Goal: Obtain resource: Download file/media

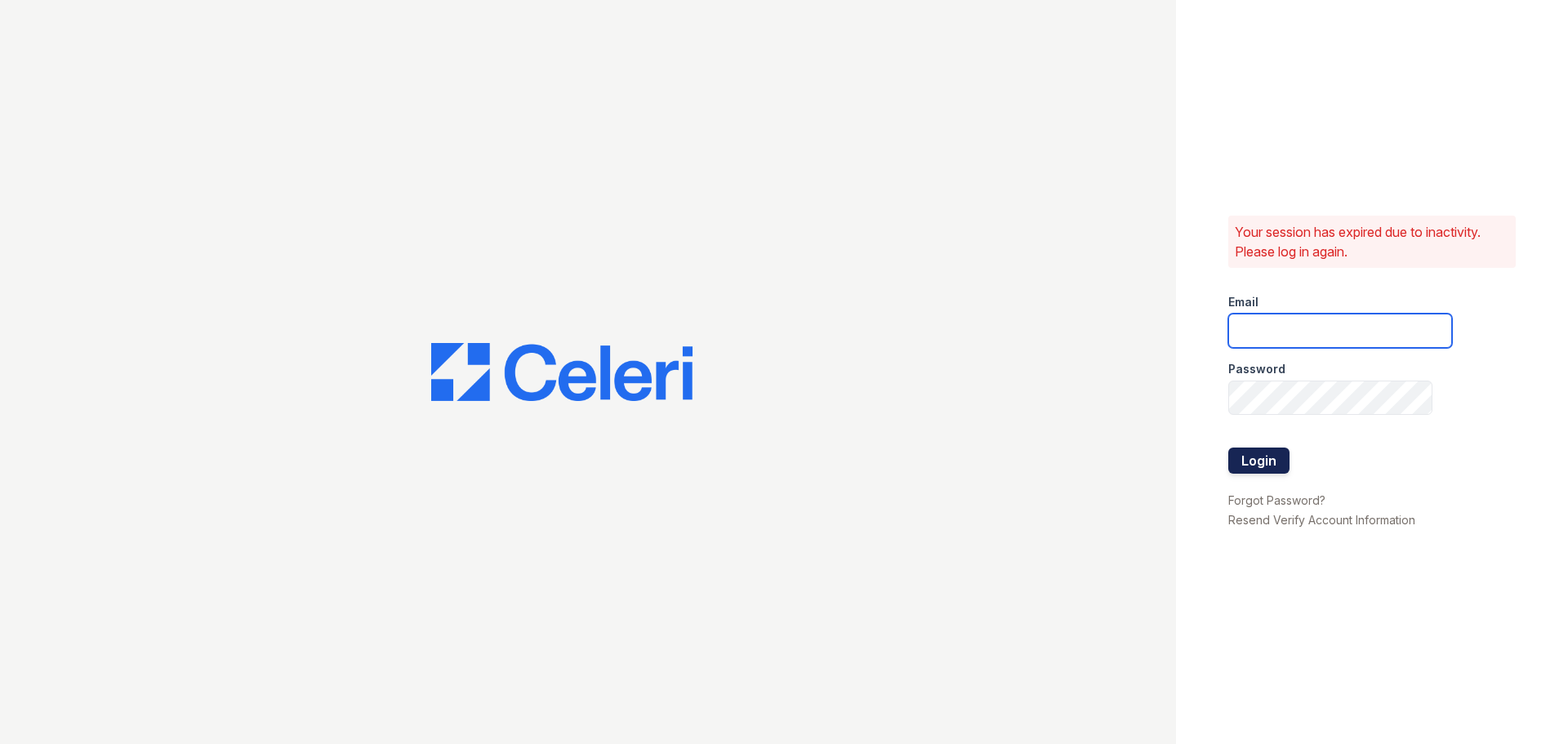
type input "arioso.pm@cafmanagement.com"
click at [1263, 469] on button "Login" at bounding box center [1259, 460] width 61 height 26
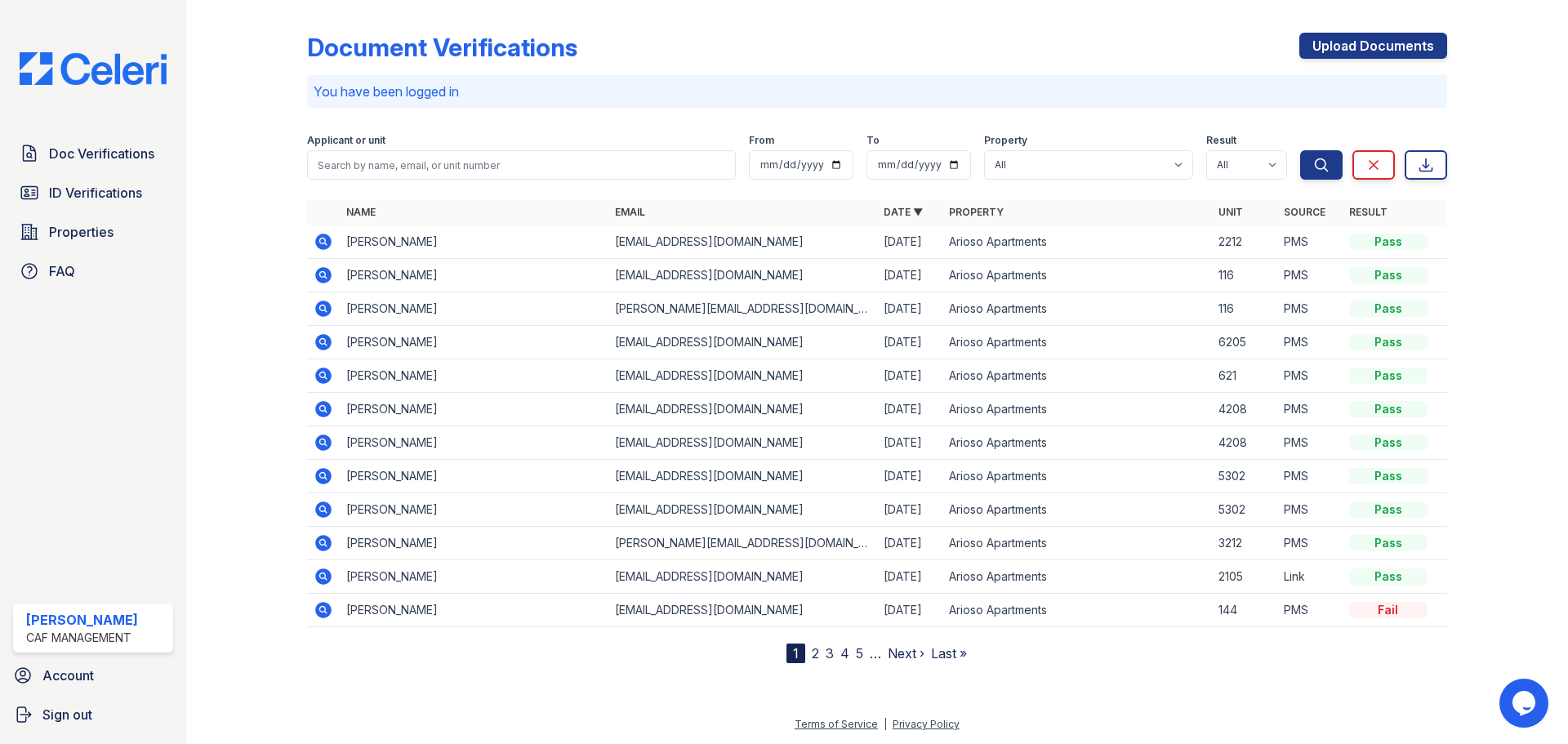
click at [327, 373] on icon at bounding box center [324, 376] width 16 height 16
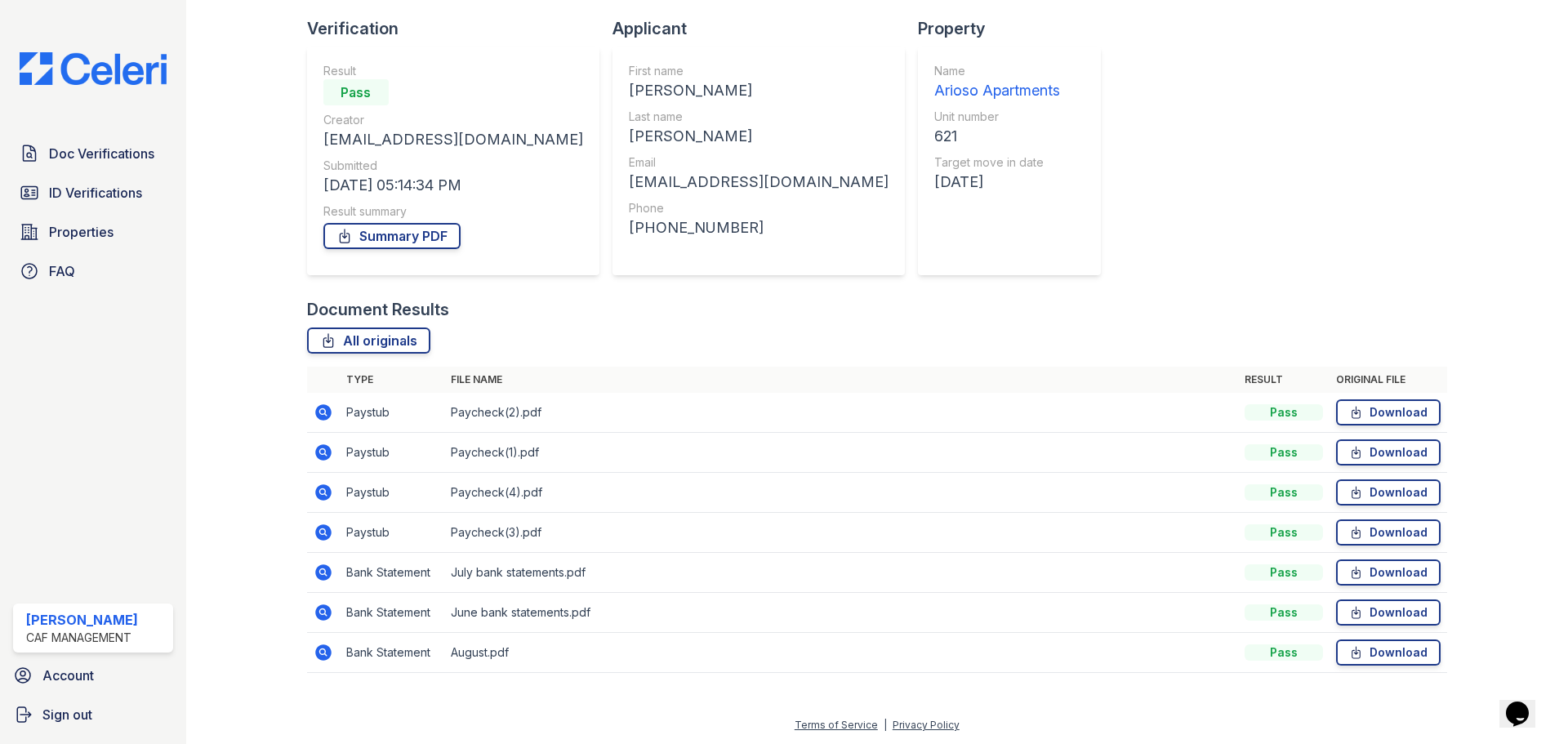
scroll to position [105, 0]
click at [1348, 581] on link "Download" at bounding box center [1388, 571] width 105 height 26
click at [1381, 410] on link "Download" at bounding box center [1388, 411] width 105 height 26
click at [1381, 445] on link "Download" at bounding box center [1388, 451] width 105 height 26
click at [1358, 503] on td "Download" at bounding box center [1388, 492] width 117 height 40
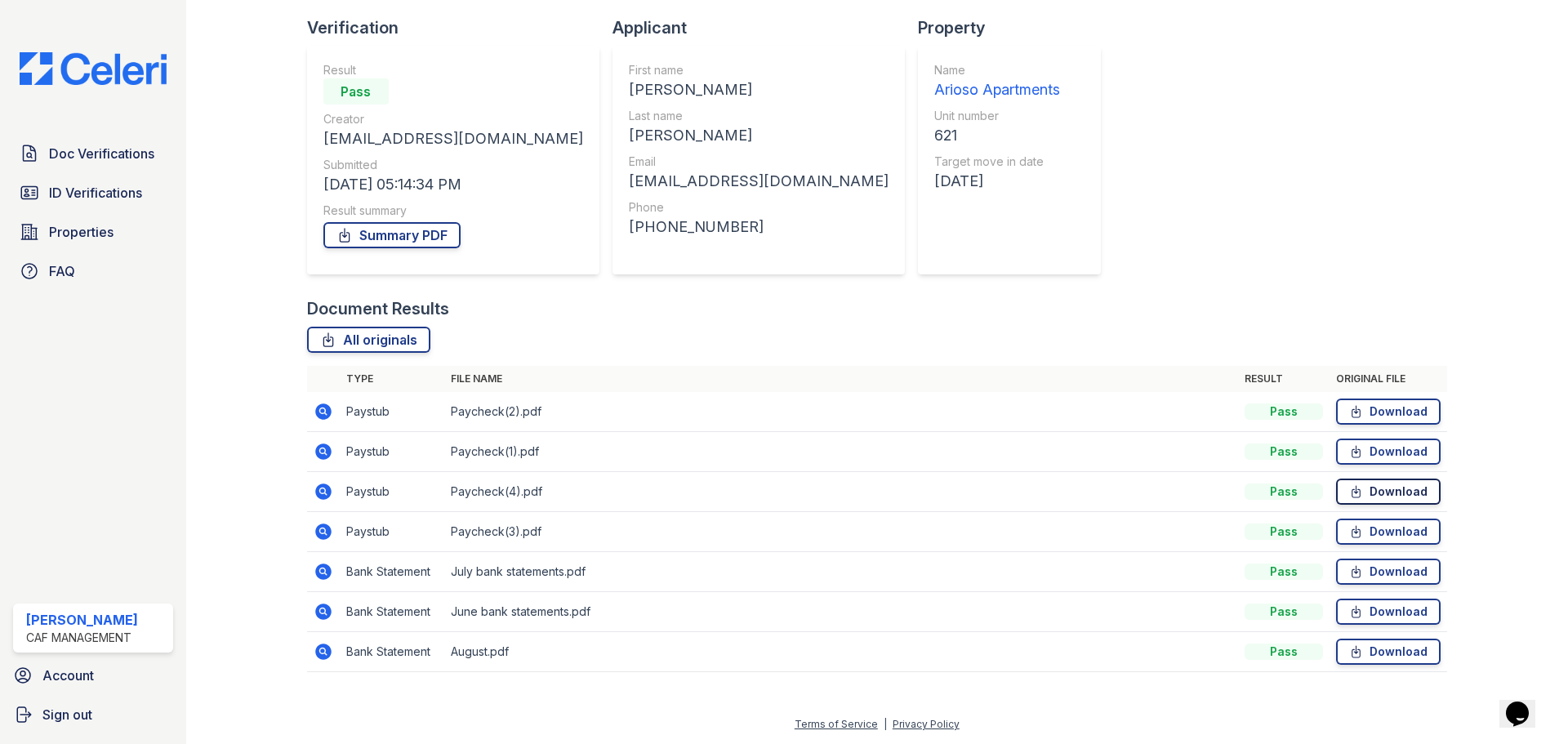
click at [1372, 488] on link "Download" at bounding box center [1388, 491] width 105 height 26
click at [1377, 570] on link "Download" at bounding box center [1388, 571] width 105 height 26
click at [1375, 616] on link "Download" at bounding box center [1388, 611] width 105 height 26
click at [1383, 406] on link "Download" at bounding box center [1388, 411] width 105 height 26
click at [106, 199] on span "ID Verifications" at bounding box center [95, 193] width 93 height 20
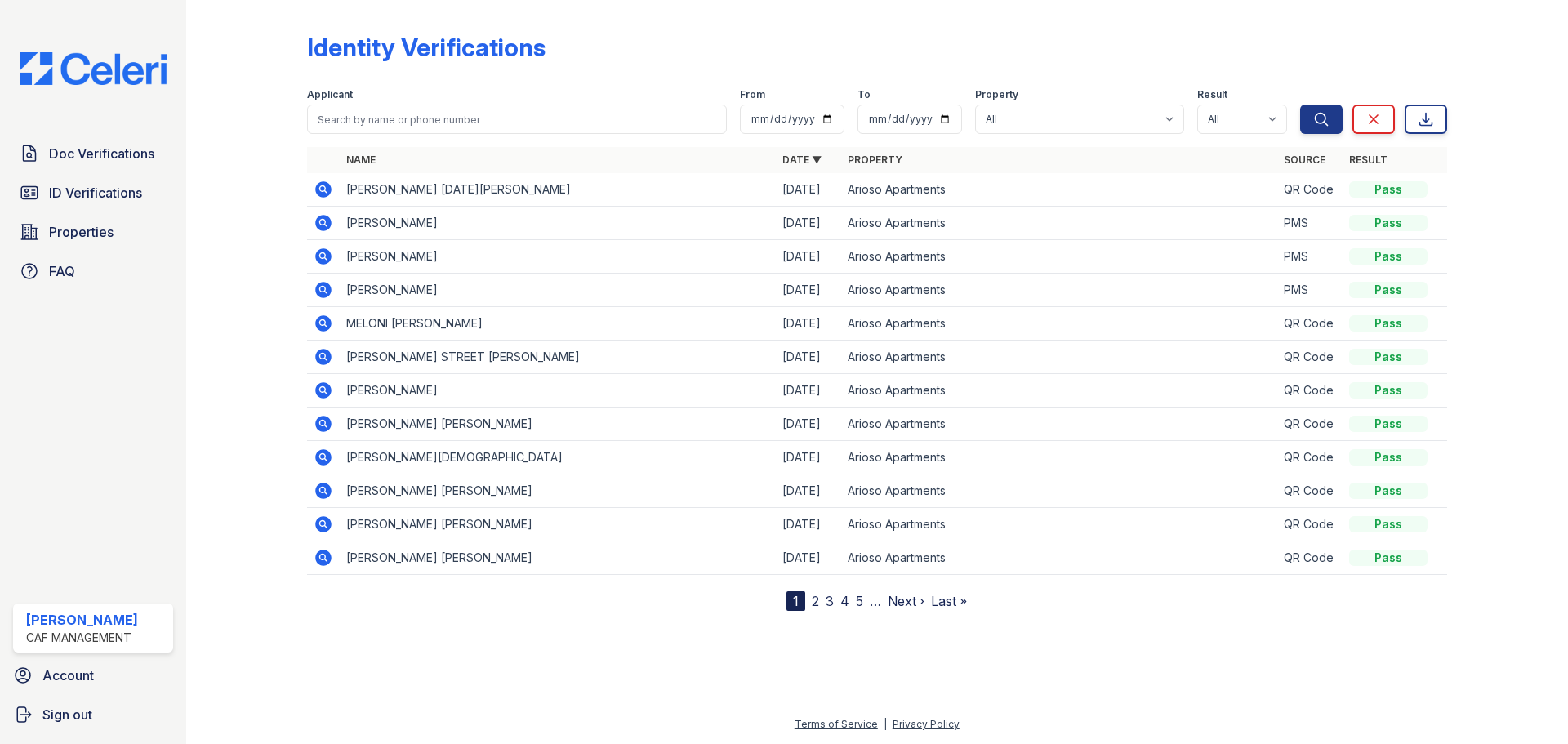
click at [812, 596] on link "2" at bounding box center [815, 601] width 7 height 16
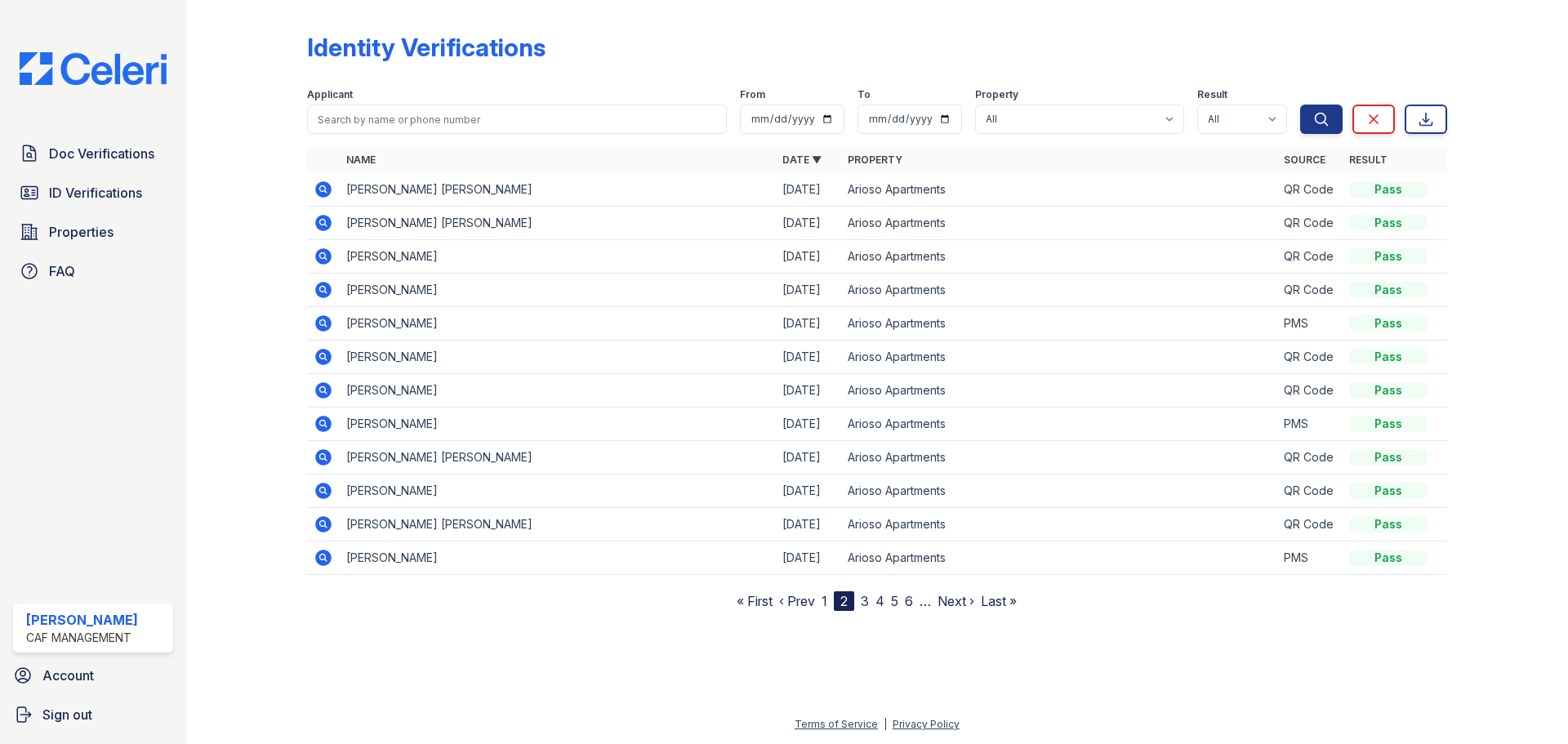
click at [324, 329] on icon at bounding box center [324, 324] width 16 height 16
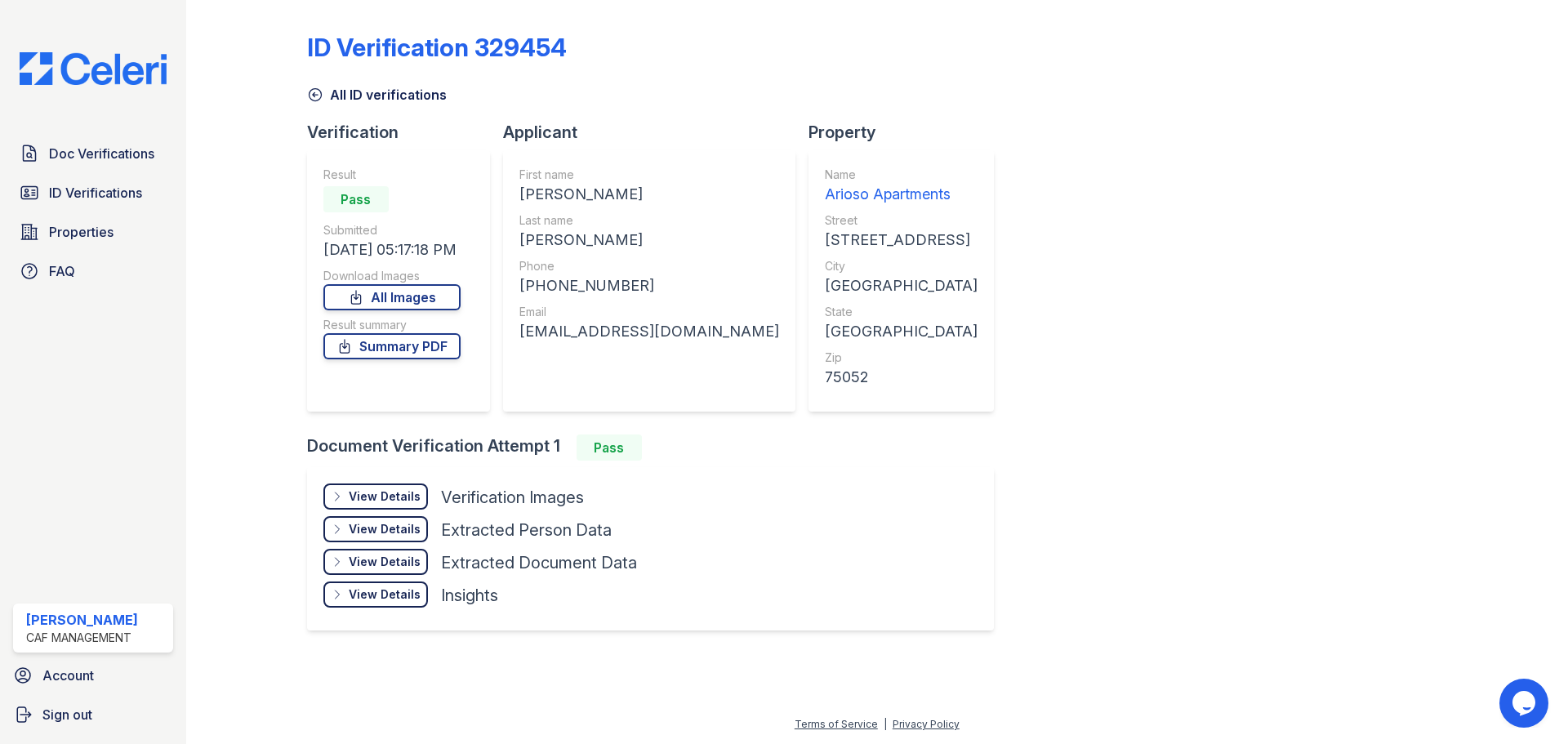
click at [386, 490] on div "View Details" at bounding box center [385, 496] width 72 height 16
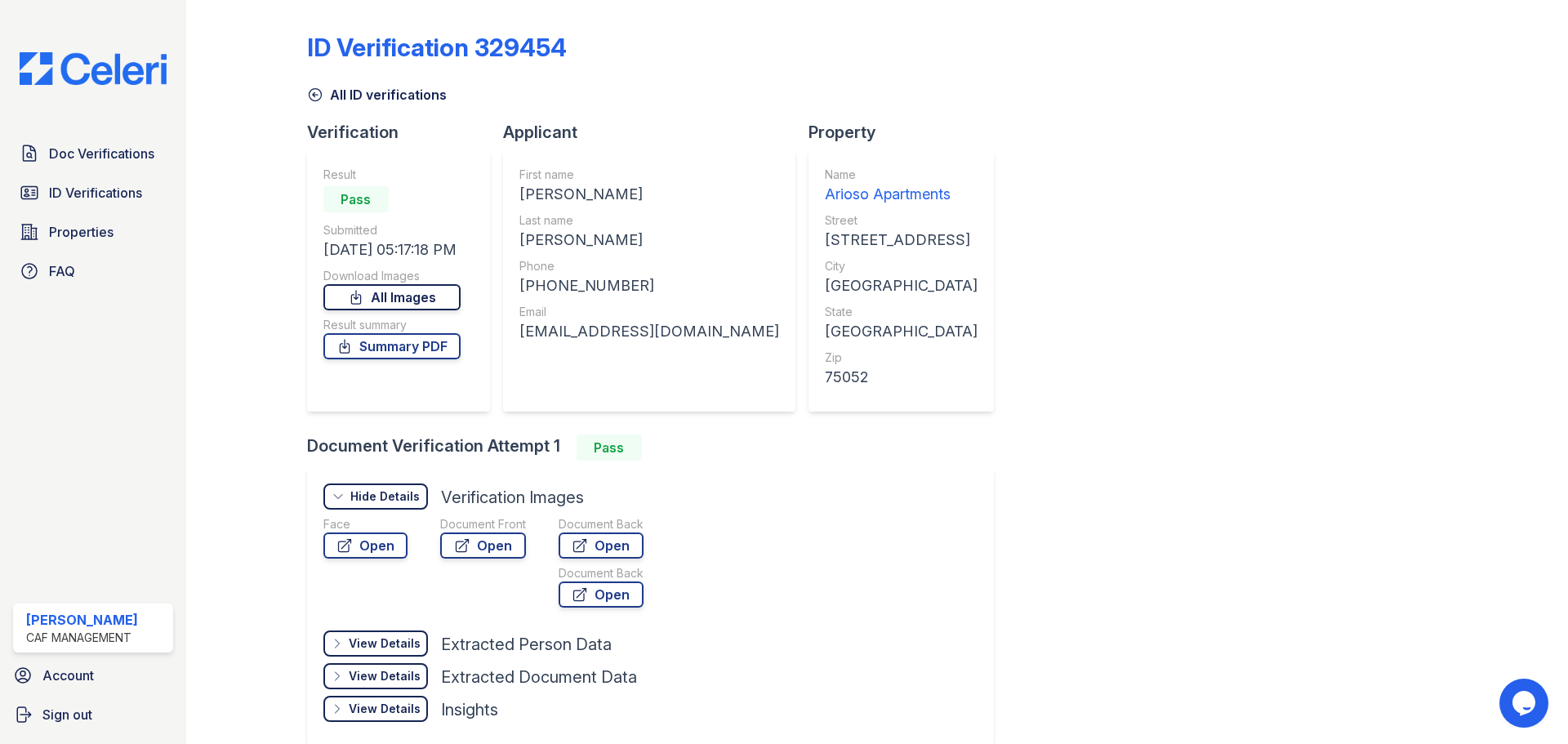
click at [422, 303] on link "All Images" at bounding box center [392, 297] width 137 height 26
click at [399, 302] on link "All Images" at bounding box center [392, 297] width 137 height 26
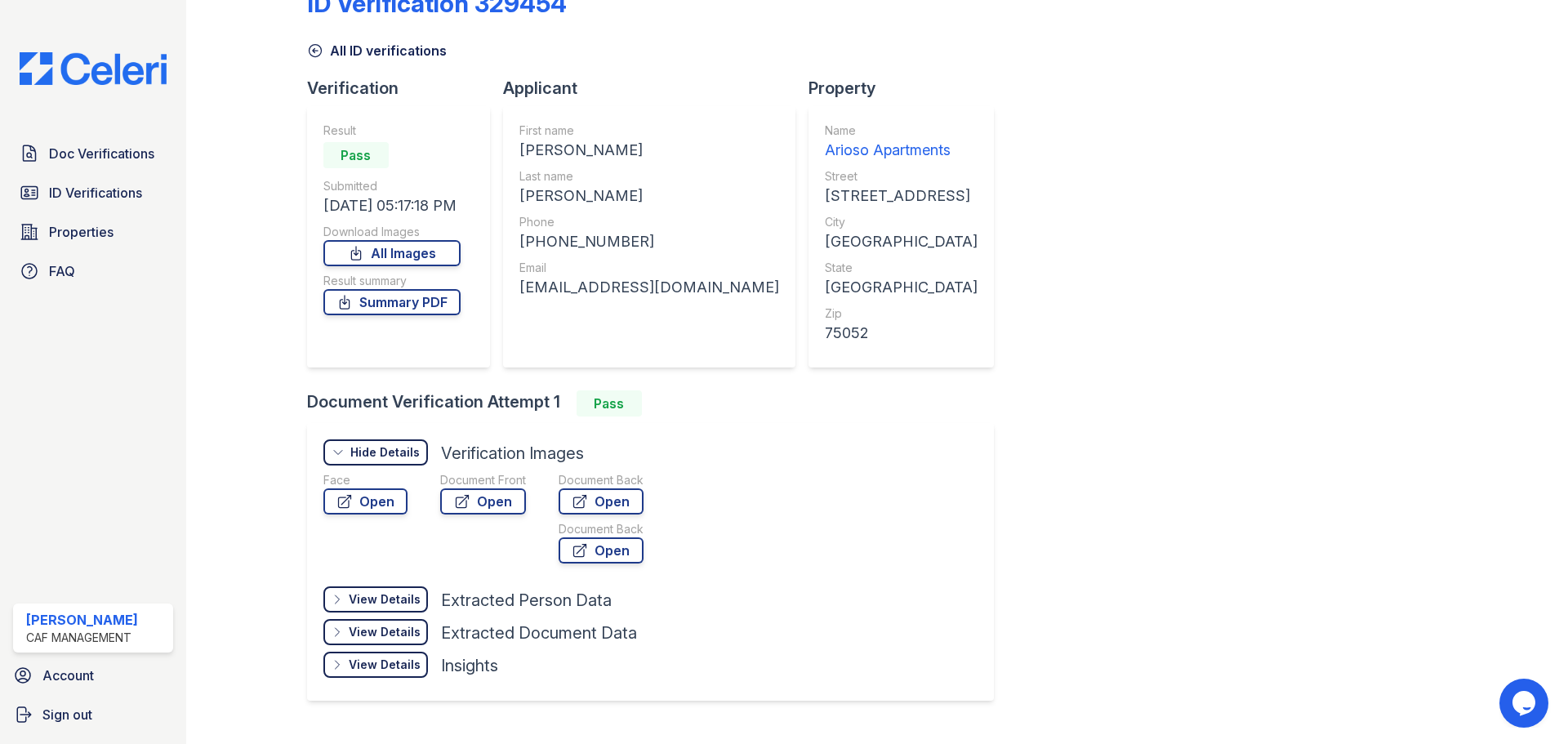
scroll to position [80, 0]
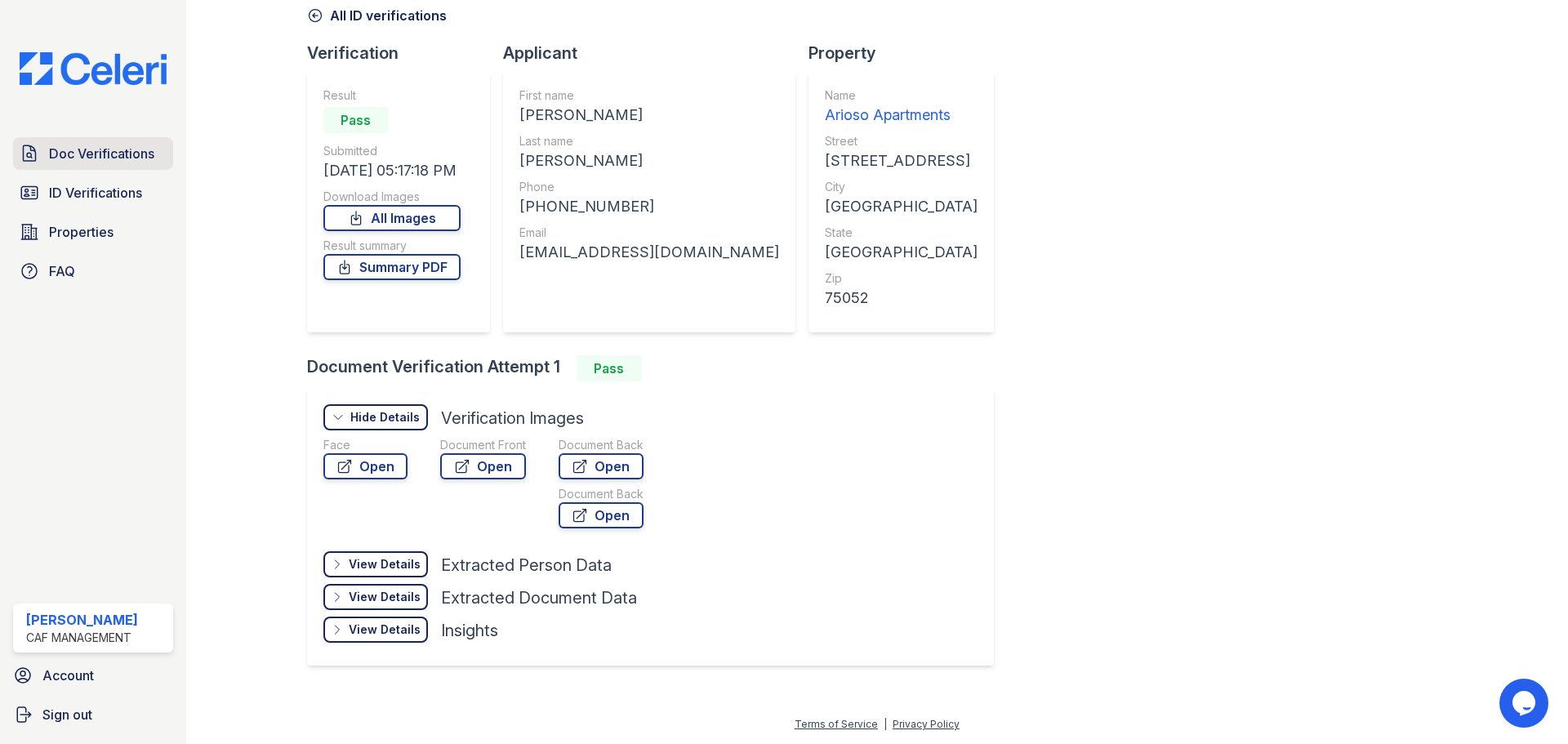
click at [38, 168] on link "Doc Verifications" at bounding box center [92, 154] width 160 height 33
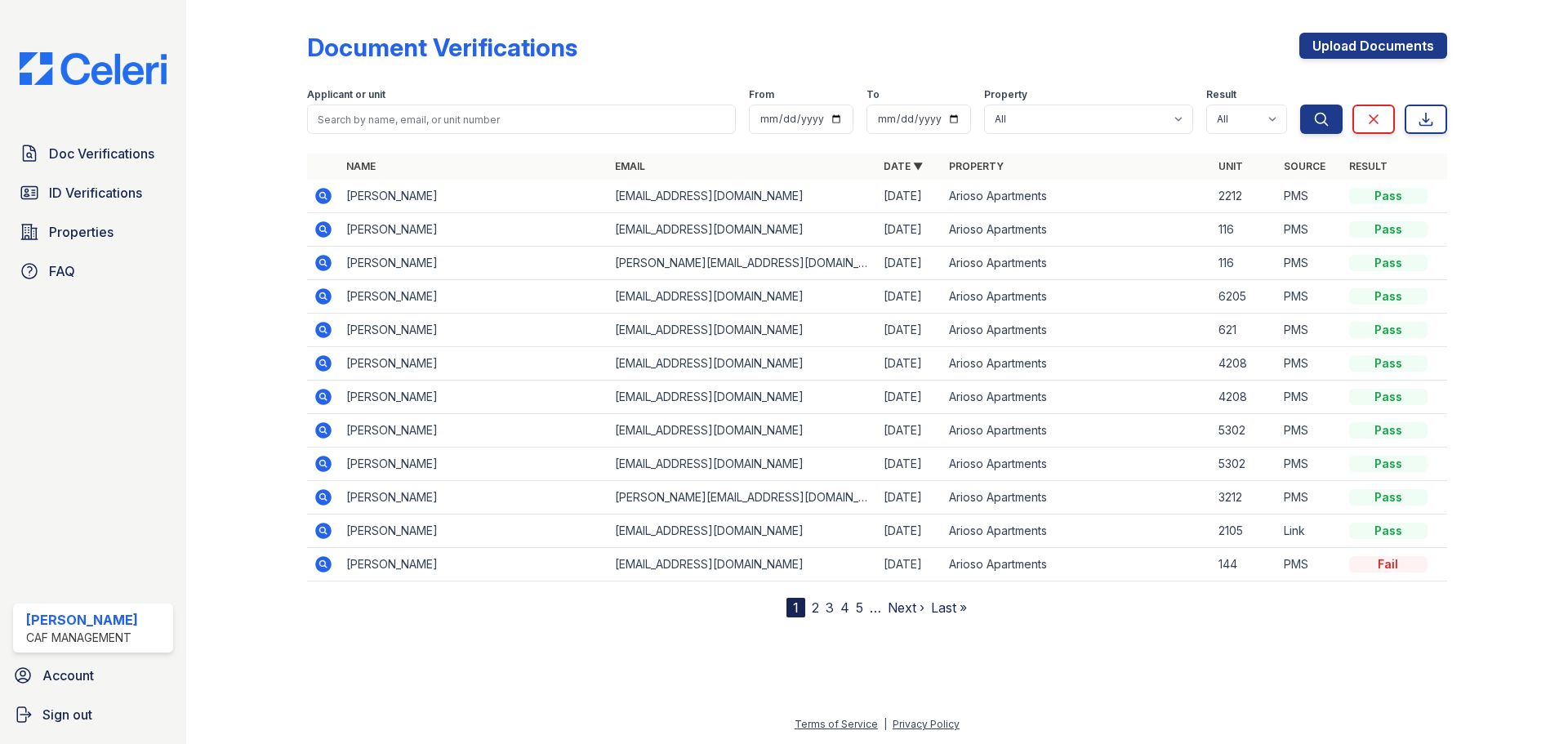
click at [319, 329] on icon at bounding box center [324, 330] width 20 height 20
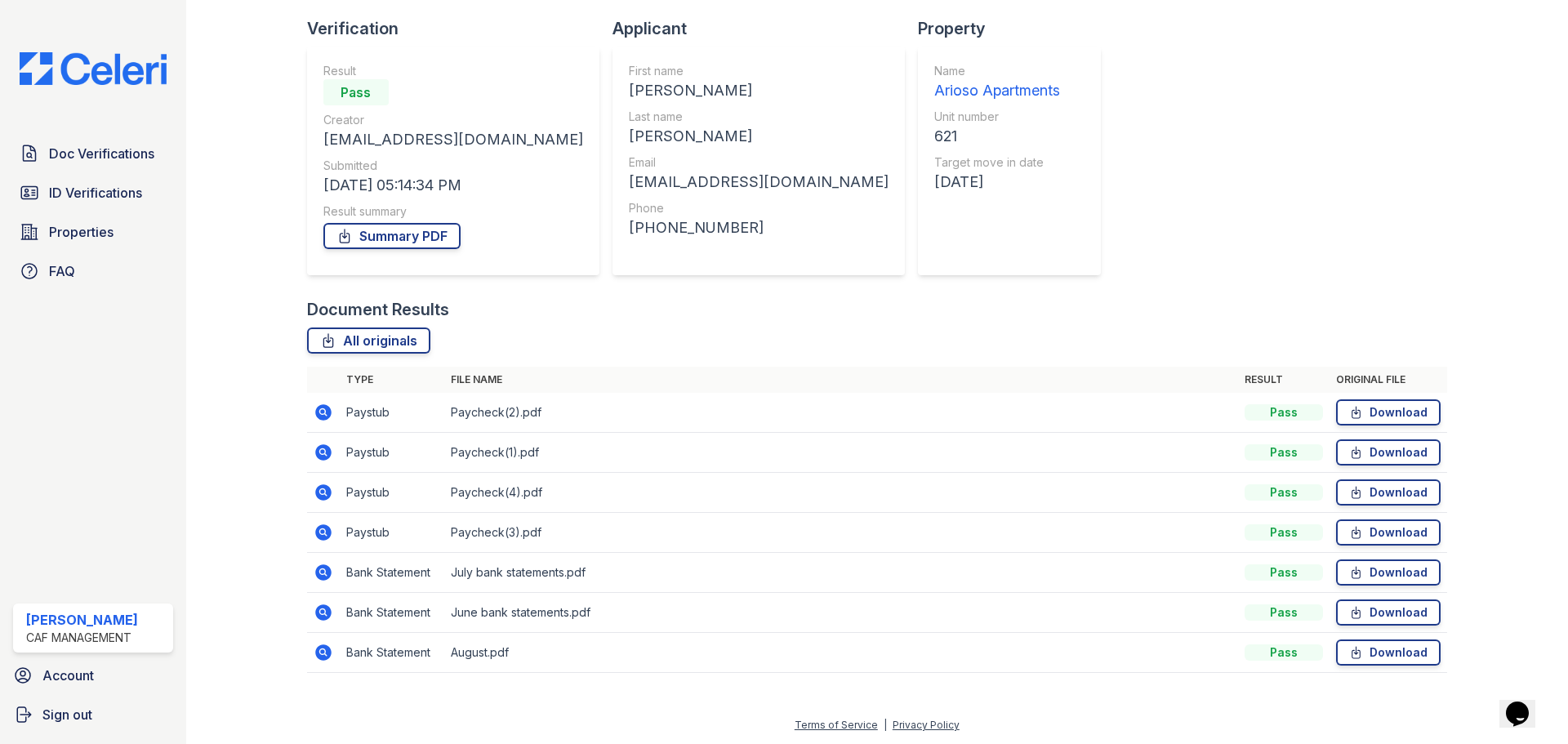
scroll to position [105, 0]
